Goal: Task Accomplishment & Management: Use online tool/utility

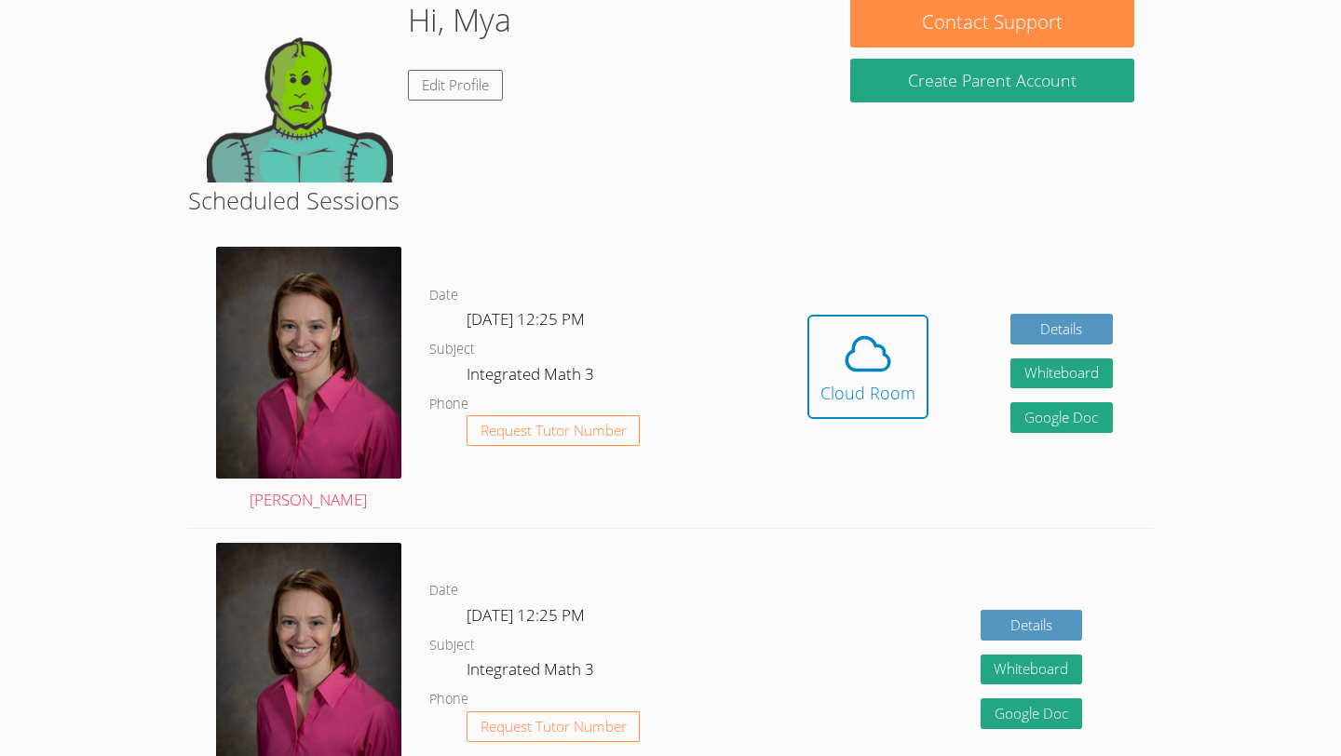
scroll to position [186, 0]
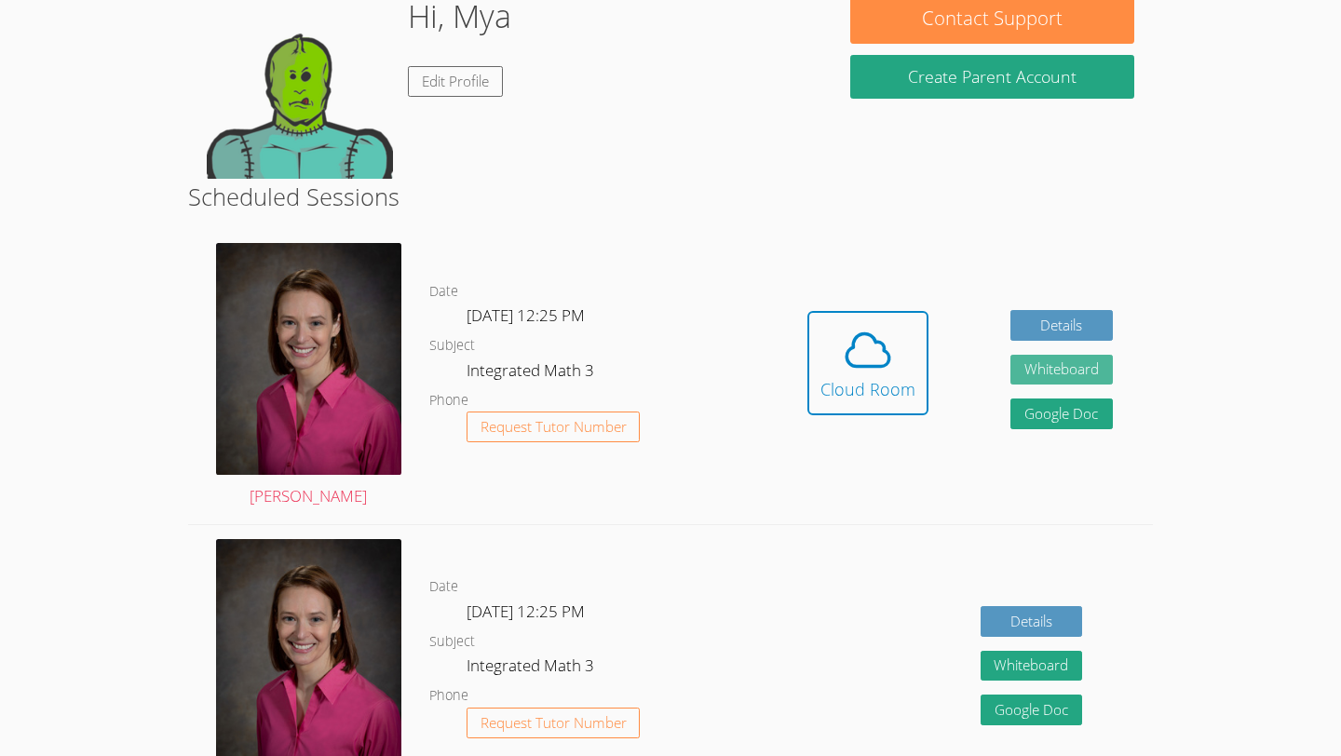
click at [1087, 366] on button "Whiteboard" at bounding box center [1061, 370] width 102 height 31
click at [878, 386] on div "Cloud Room" at bounding box center [867, 389] width 95 height 26
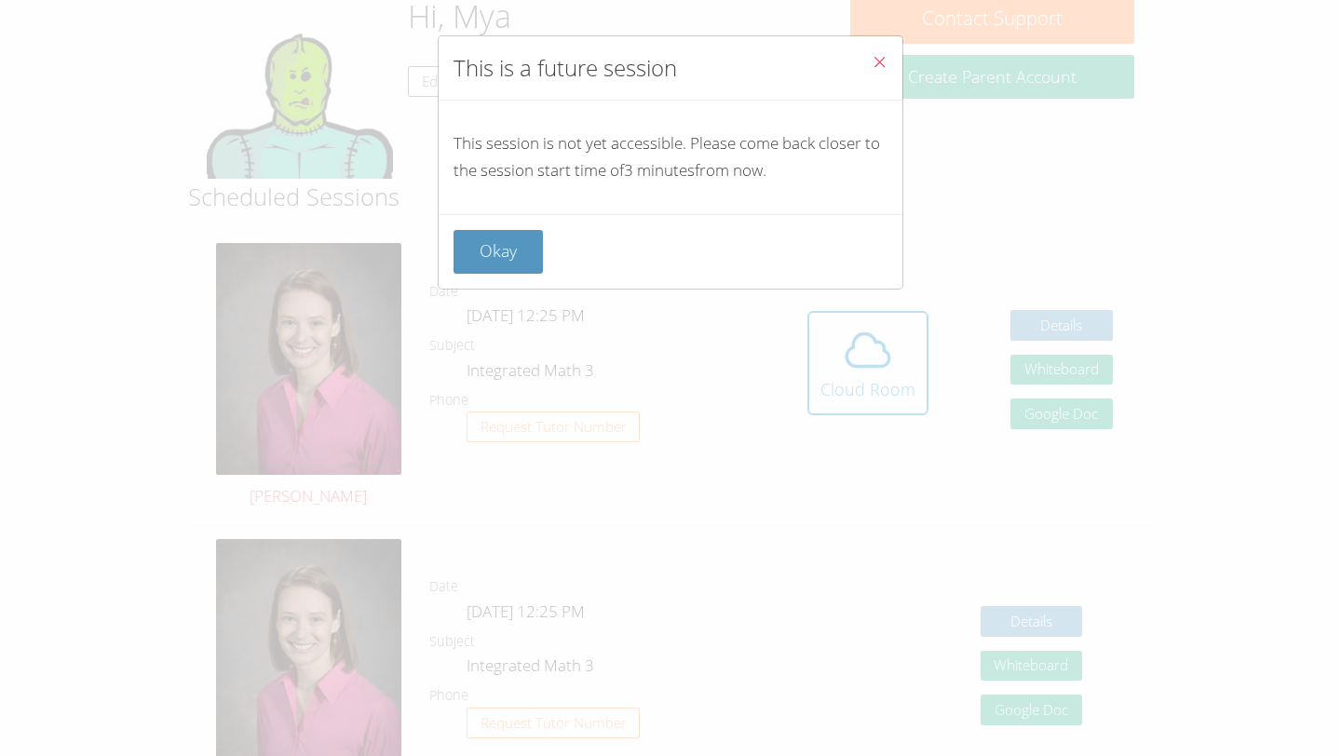
click at [882, 70] on span "Close" at bounding box center [880, 63] width 16 height 21
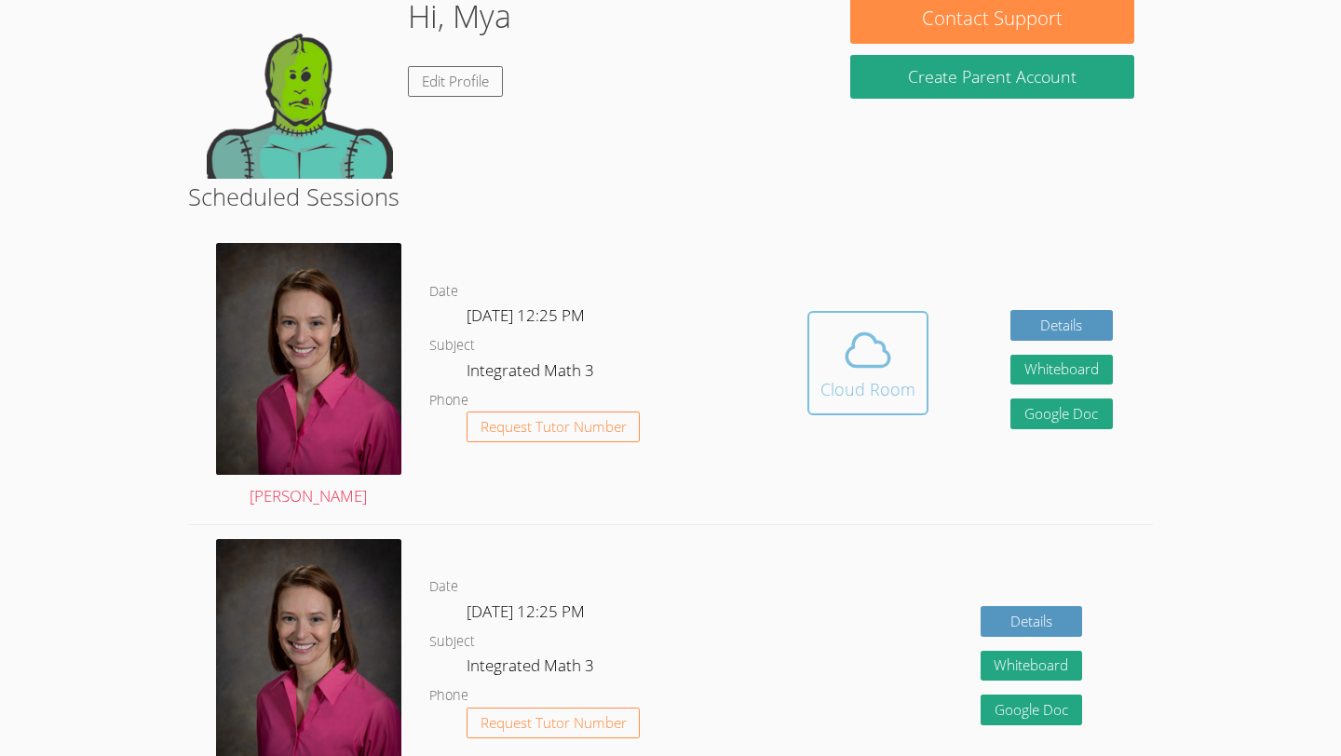
click at [876, 352] on icon at bounding box center [868, 350] width 52 height 52
click at [878, 373] on icon at bounding box center [868, 350] width 52 height 52
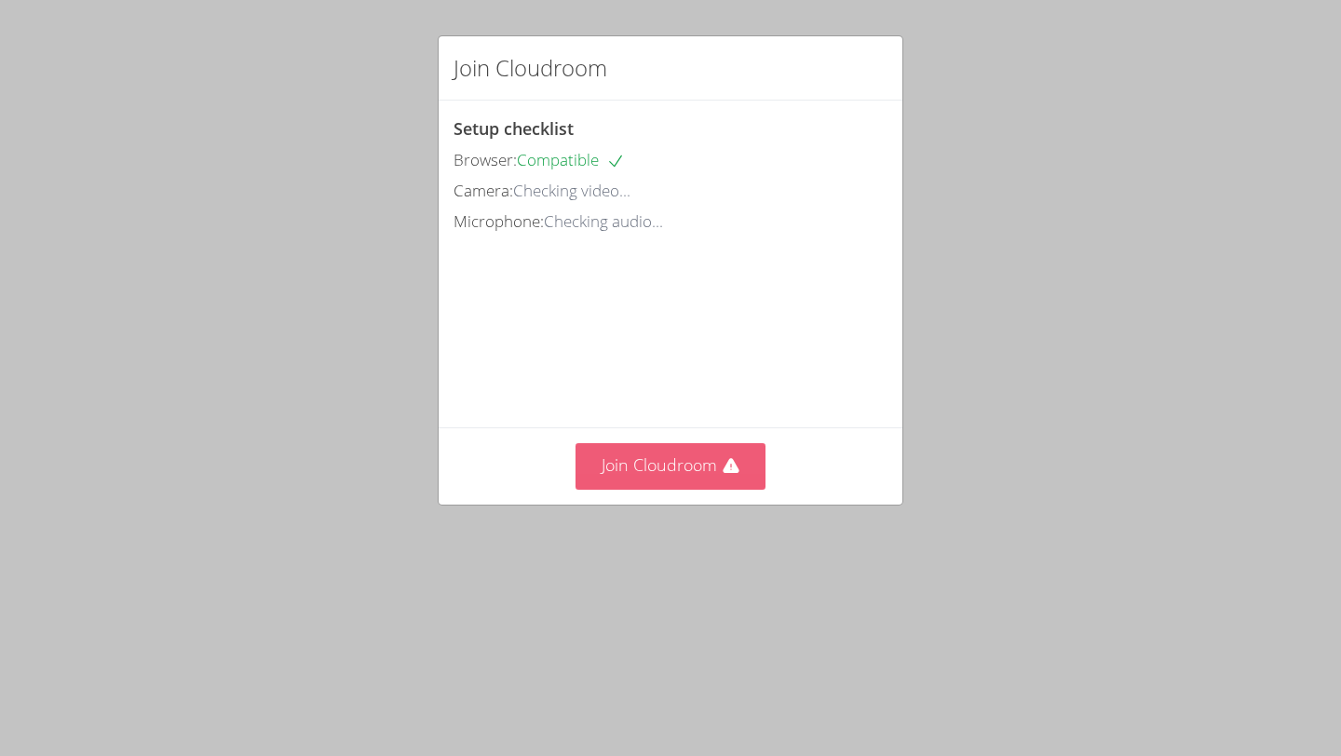
click at [654, 489] on button "Join Cloudroom" at bounding box center [671, 466] width 191 height 46
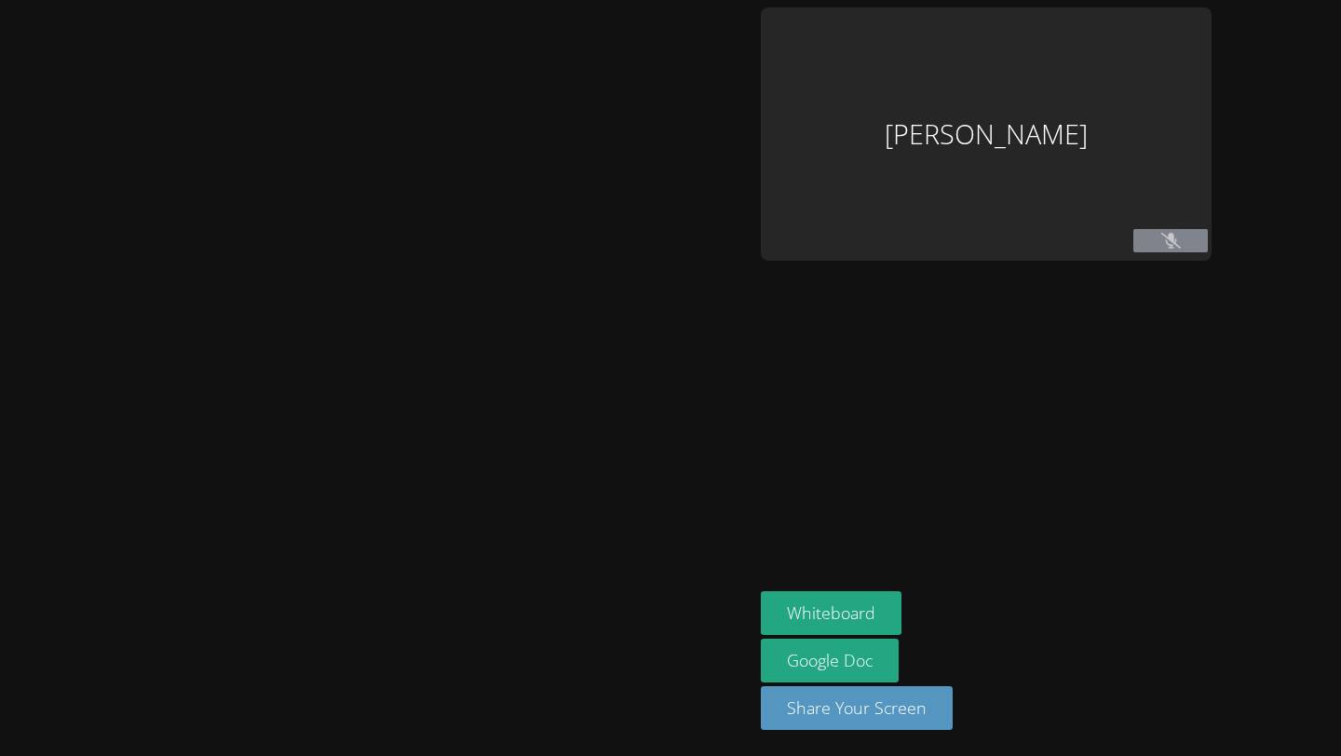
click at [654, 571] on div at bounding box center [376, 377] width 738 height 741
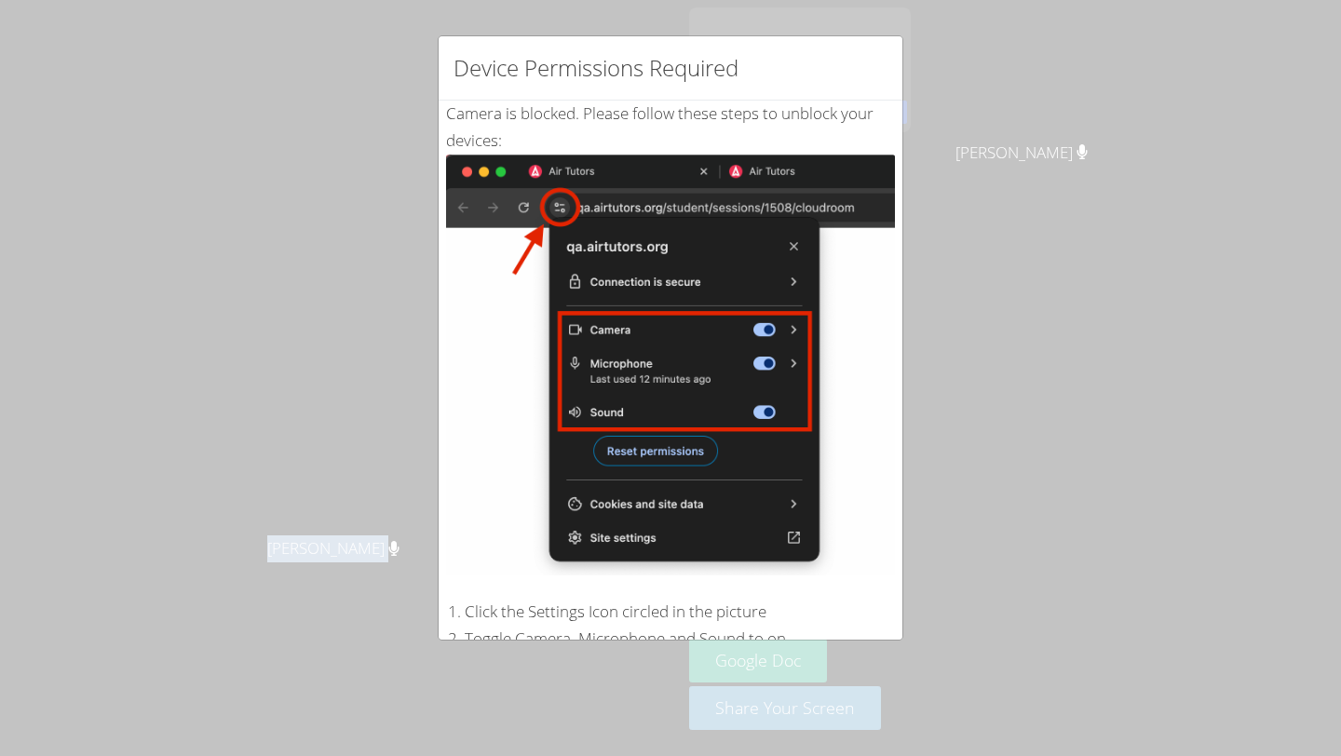
click at [321, 92] on div "Device Permissions Required Camera is blocked . Please follow these steps to un…" at bounding box center [670, 378] width 1341 height 756
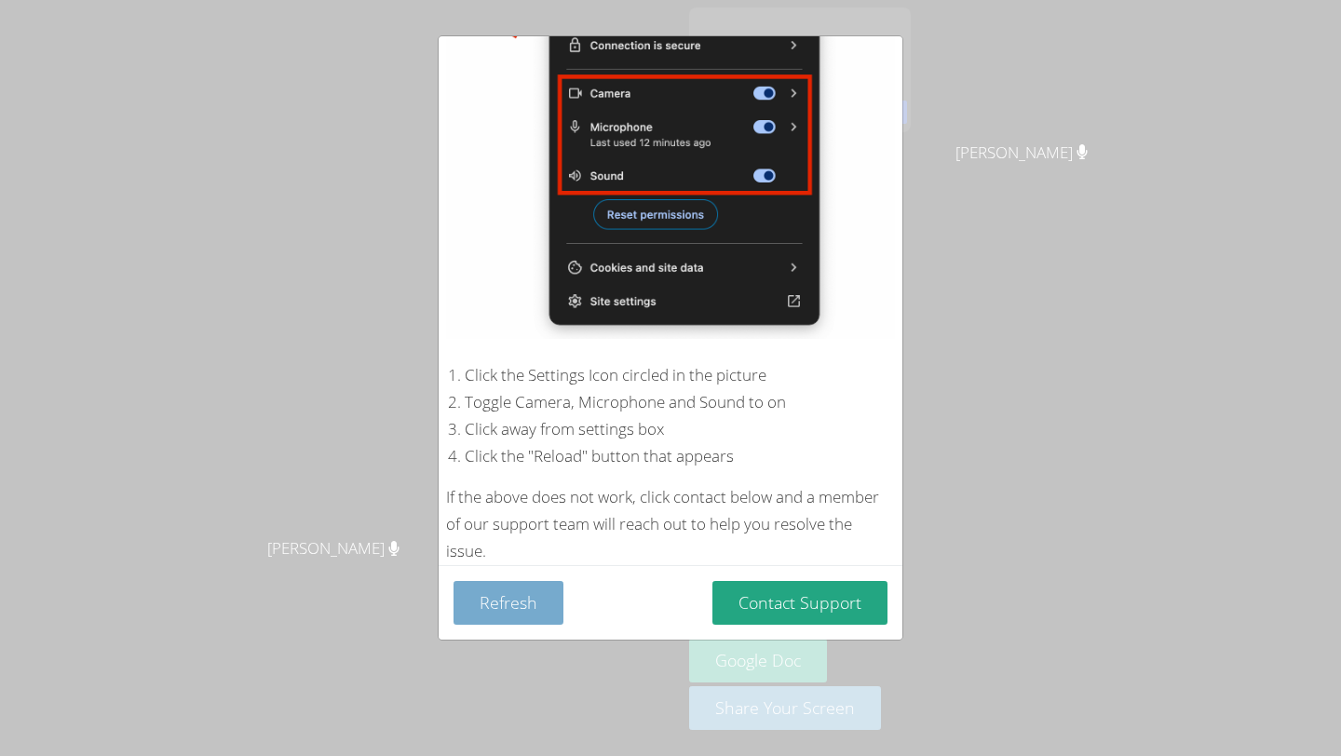
click at [528, 601] on button "Refresh" at bounding box center [509, 603] width 110 height 44
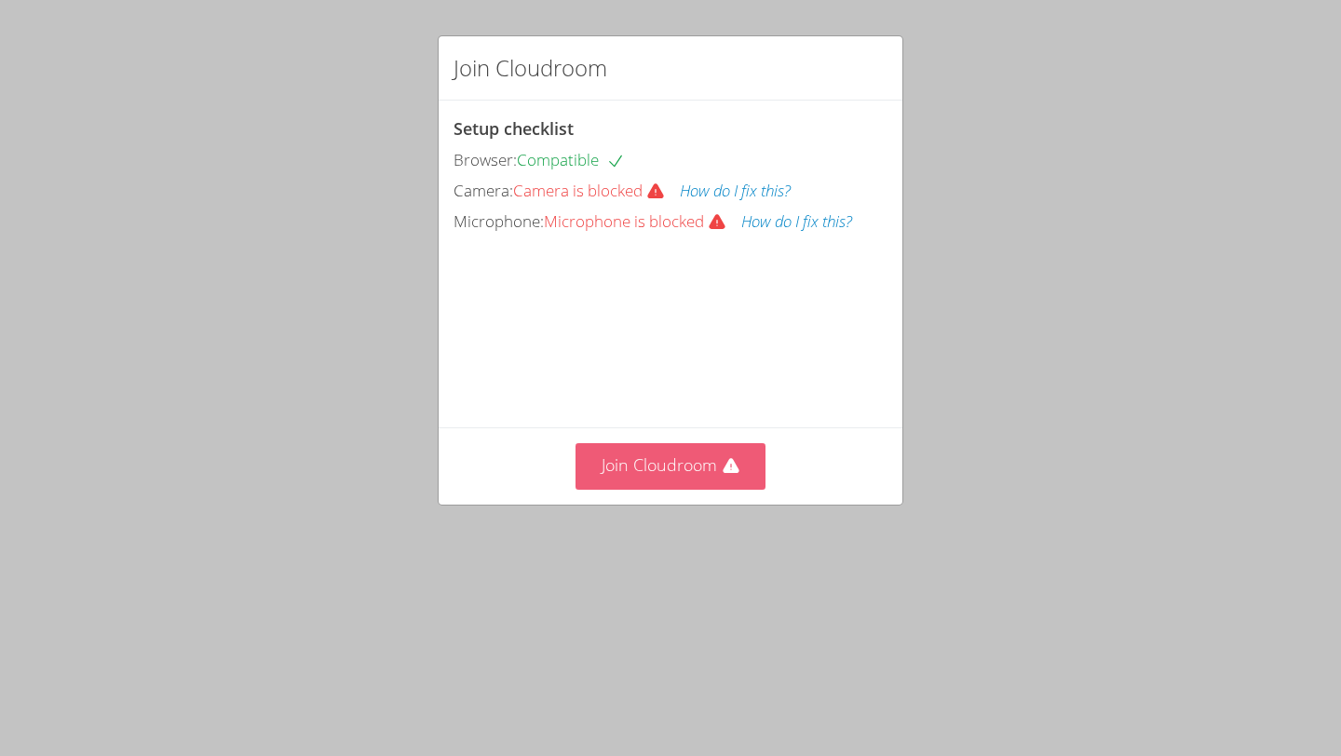
click at [645, 489] on button "Join Cloudroom" at bounding box center [671, 466] width 191 height 46
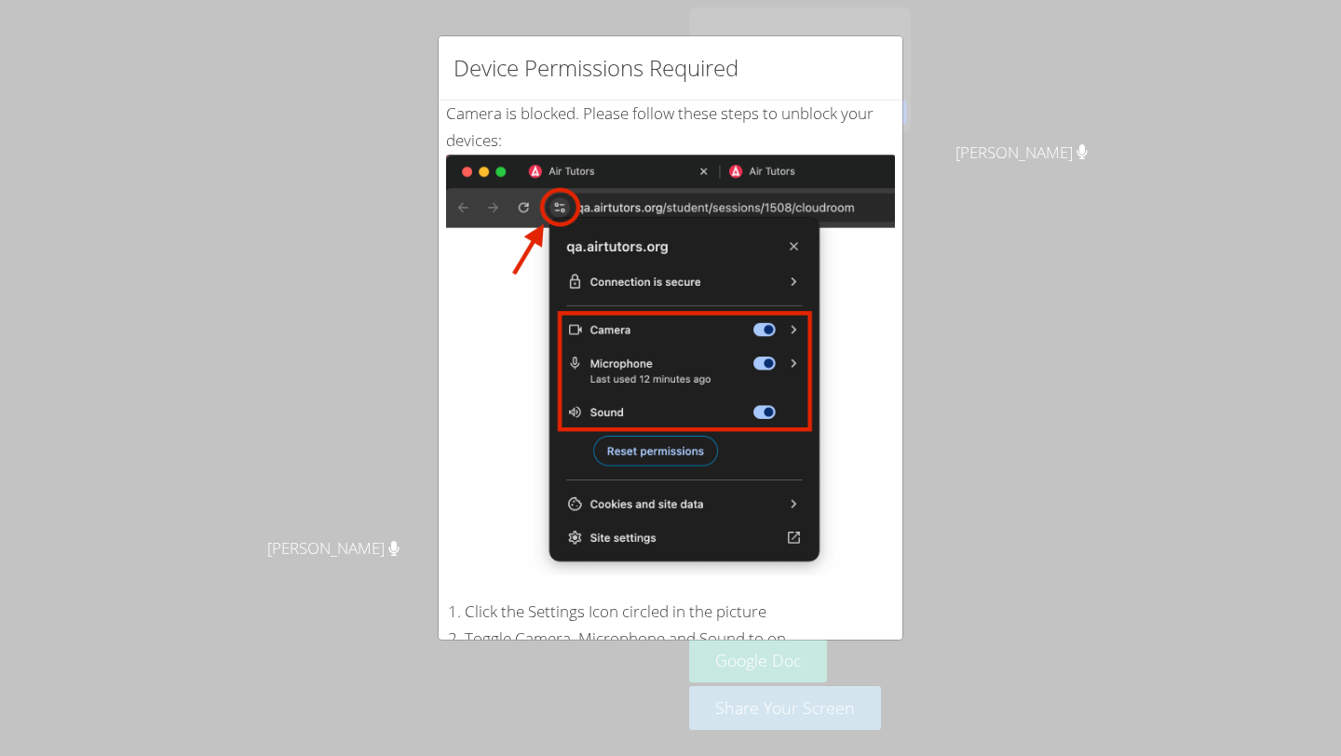
click at [1001, 169] on div "Device Permissions Required Camera is blocked . Please follow these steps to un…" at bounding box center [670, 378] width 1341 height 756
click at [144, 102] on div "Device Permissions Required Camera is blocked . Please follow these steps to un…" at bounding box center [670, 378] width 1341 height 756
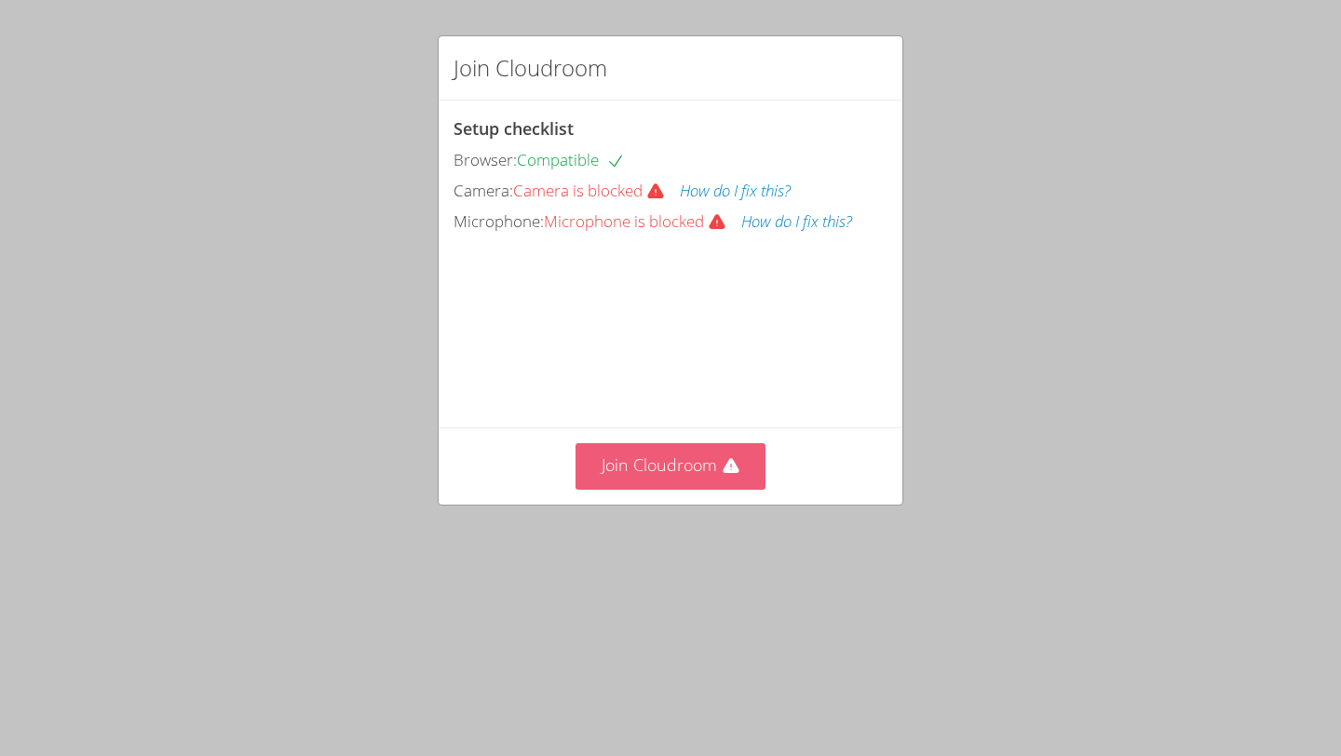
click at [717, 489] on button "Join Cloudroom" at bounding box center [671, 466] width 191 height 46
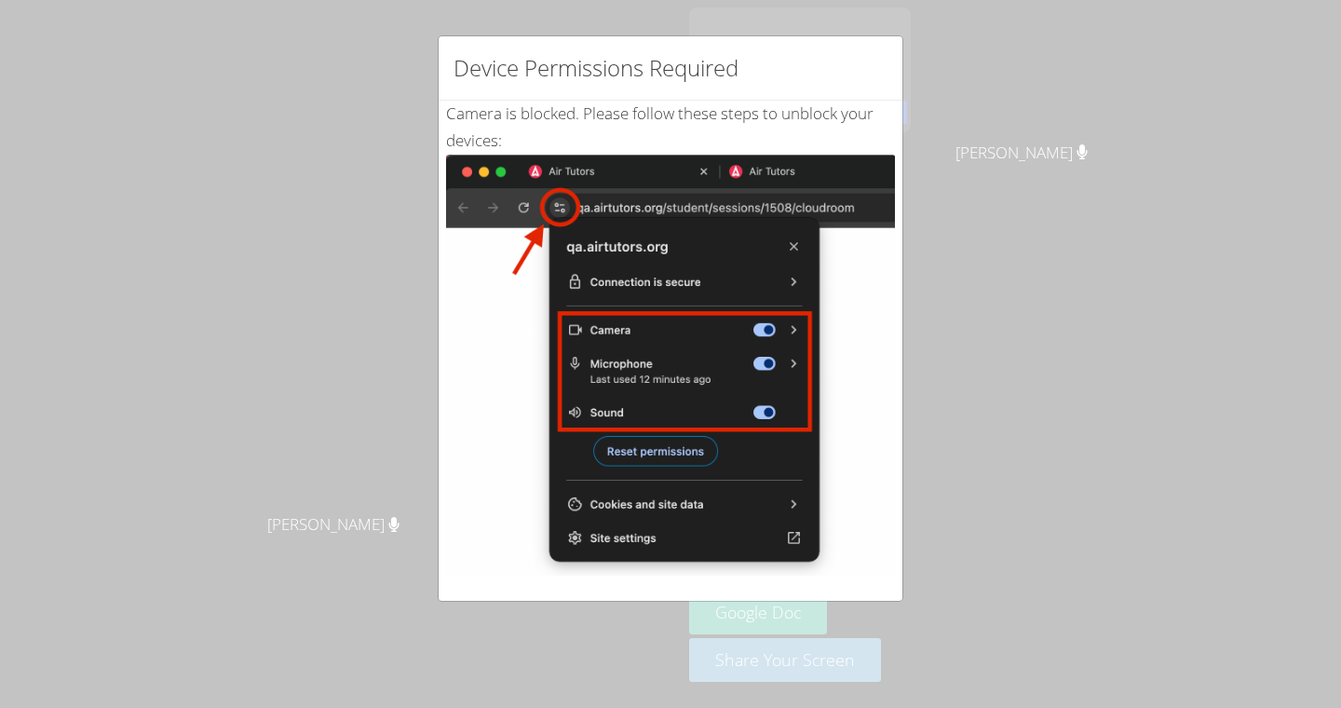
click at [528, 31] on div "Device Permissions Required Camera is blocked . Please follow these steps to un…" at bounding box center [670, 354] width 1341 height 708
